Goal: Information Seeking & Learning: Understand process/instructions

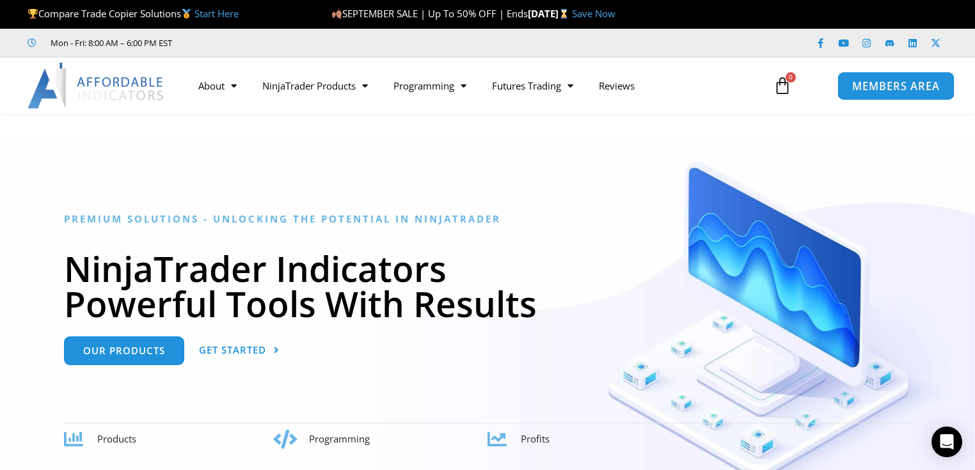
click at [876, 91] on span "MEMBERS AREA" at bounding box center [896, 86] width 88 height 11
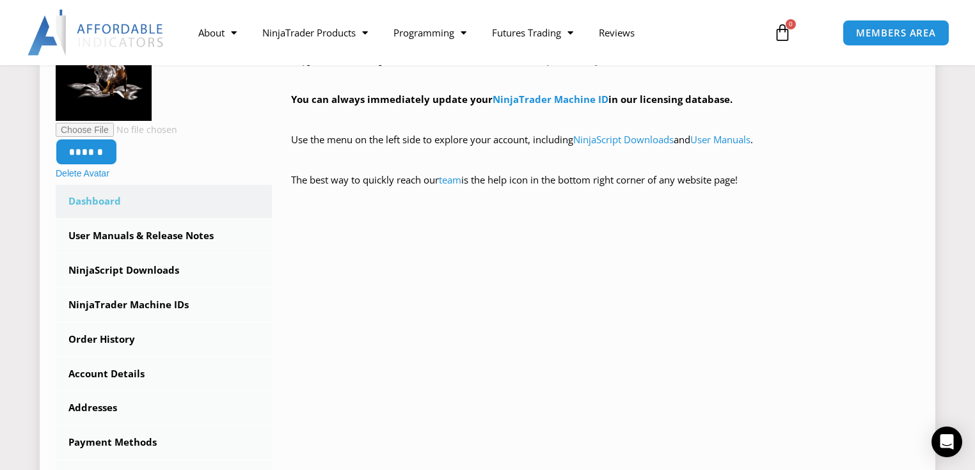
scroll to position [255, 0]
click at [121, 236] on link "User Manuals & Release Notes" at bounding box center [164, 235] width 216 height 33
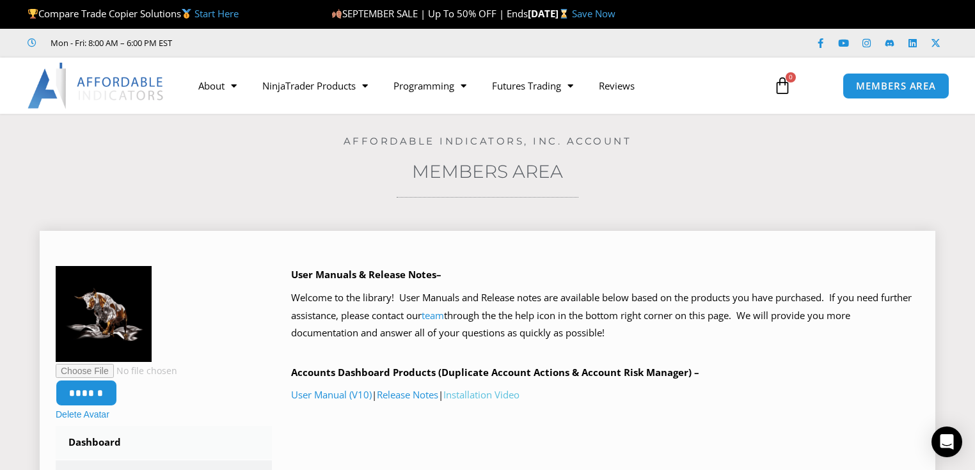
click at [514, 394] on link "Installation Video" at bounding box center [481, 394] width 76 height 13
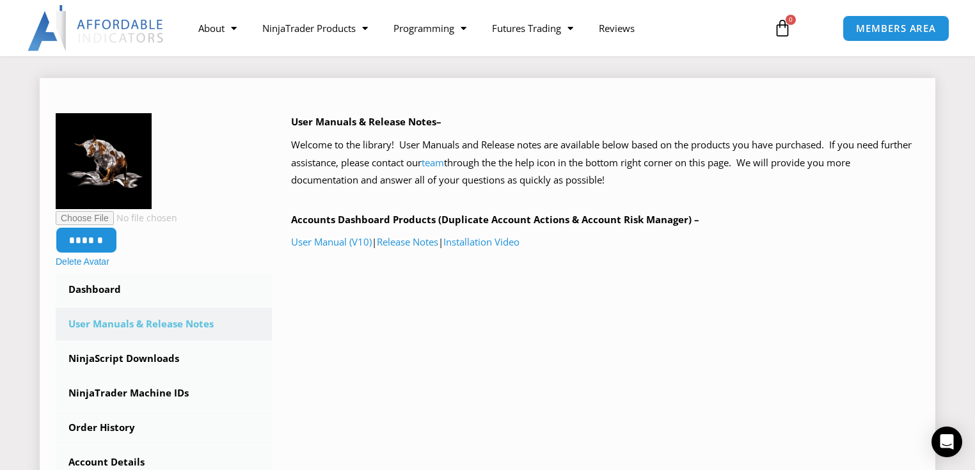
scroll to position [154, 0]
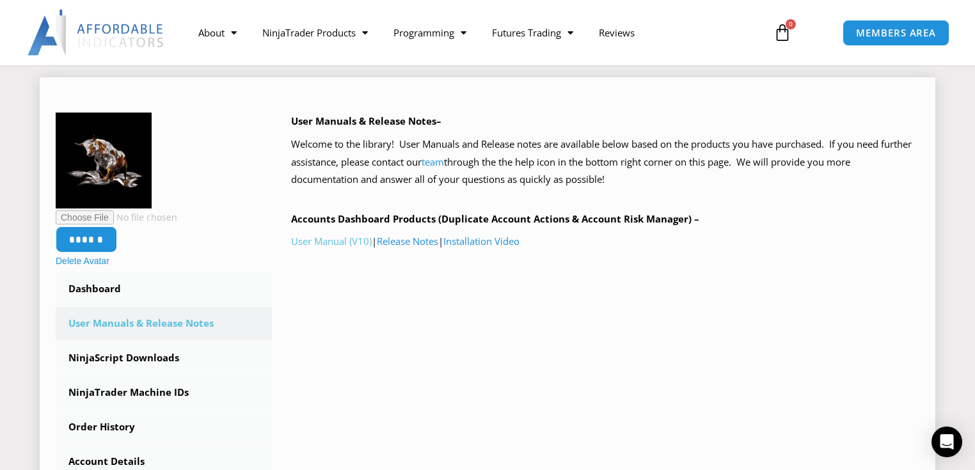
click at [325, 244] on link "User Manual (V10)" at bounding box center [331, 241] width 81 height 13
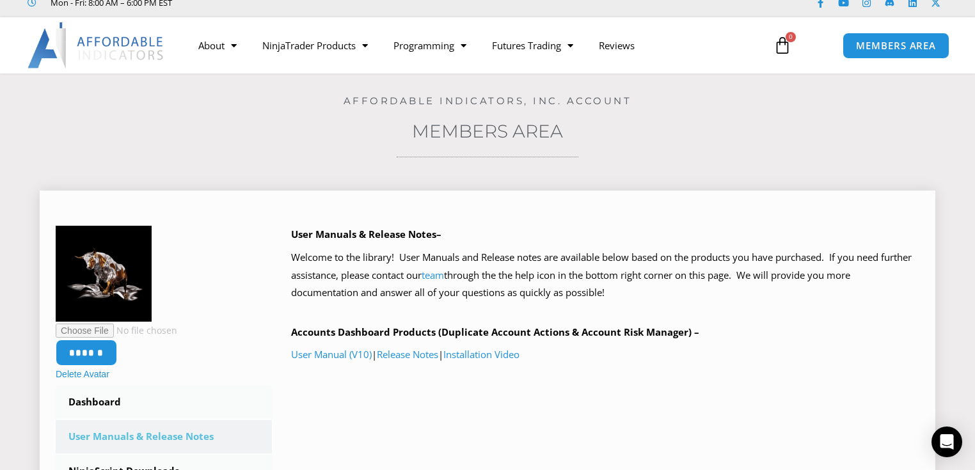
scroll to position [0, 0]
